Goal: Task Accomplishment & Management: Manage account settings

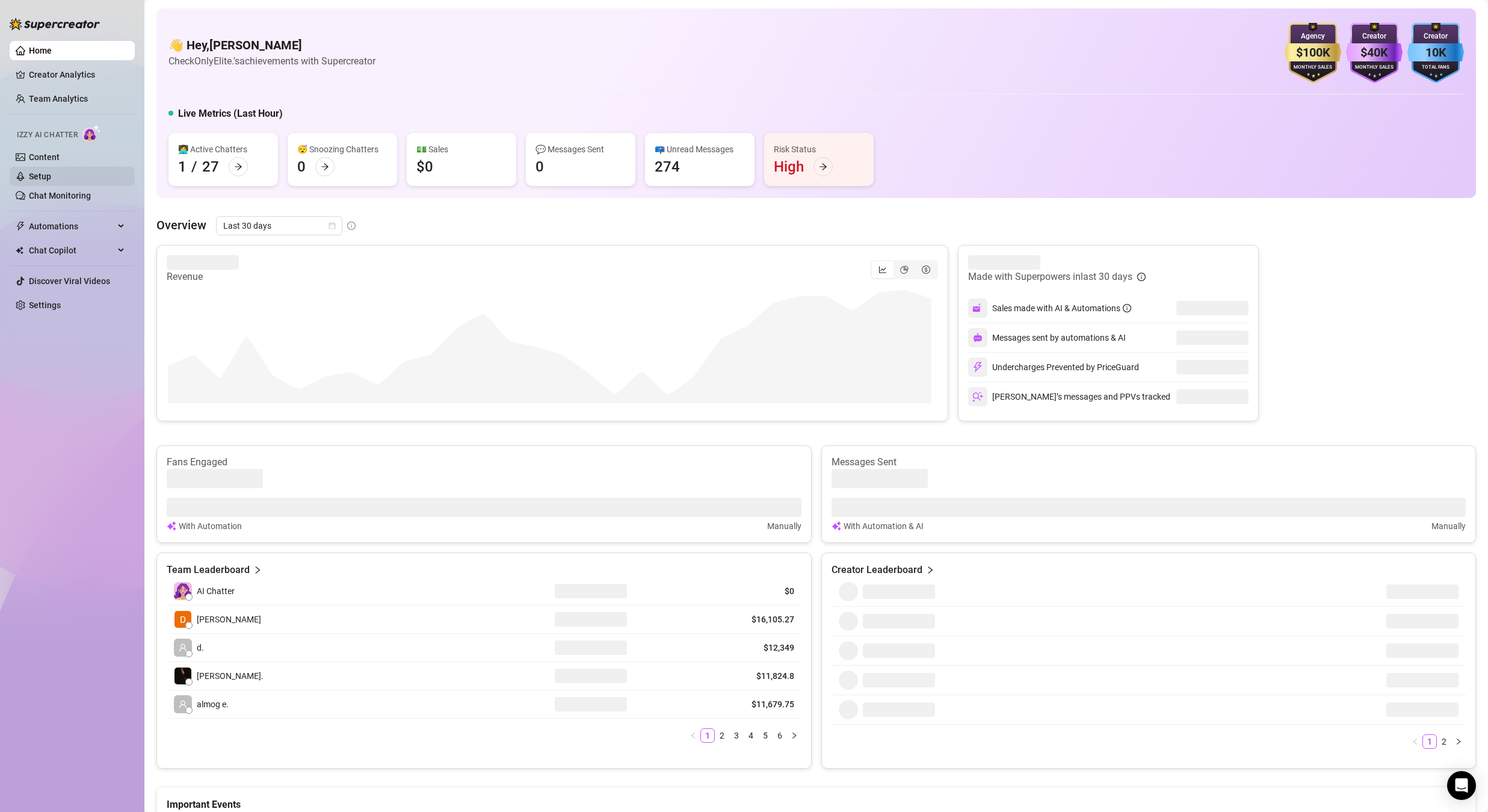
click at [50, 176] on link "Setup" at bounding box center [40, 176] width 22 height 9
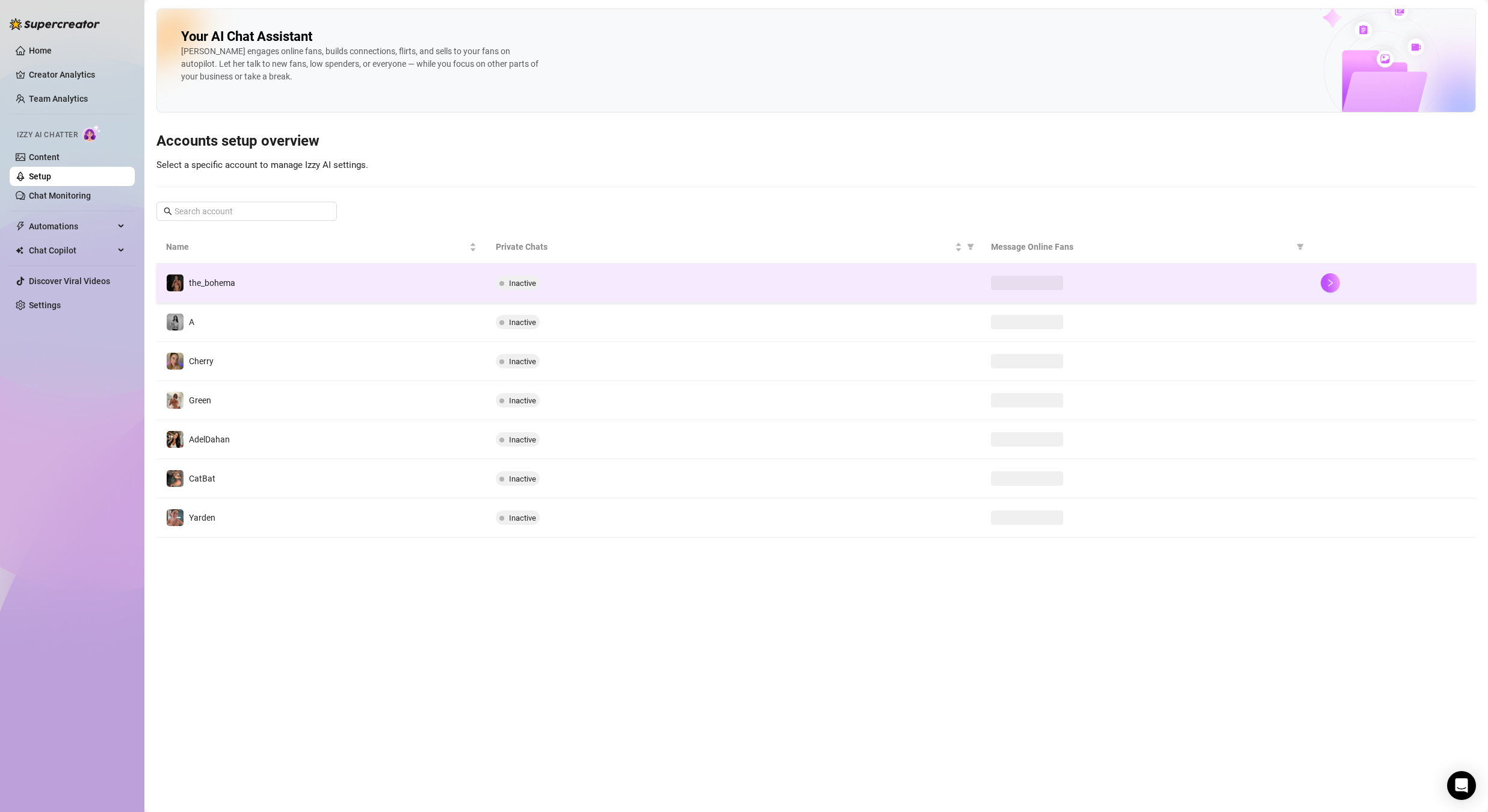
click at [237, 275] on td "the_bohema" at bounding box center [321, 283] width 330 height 39
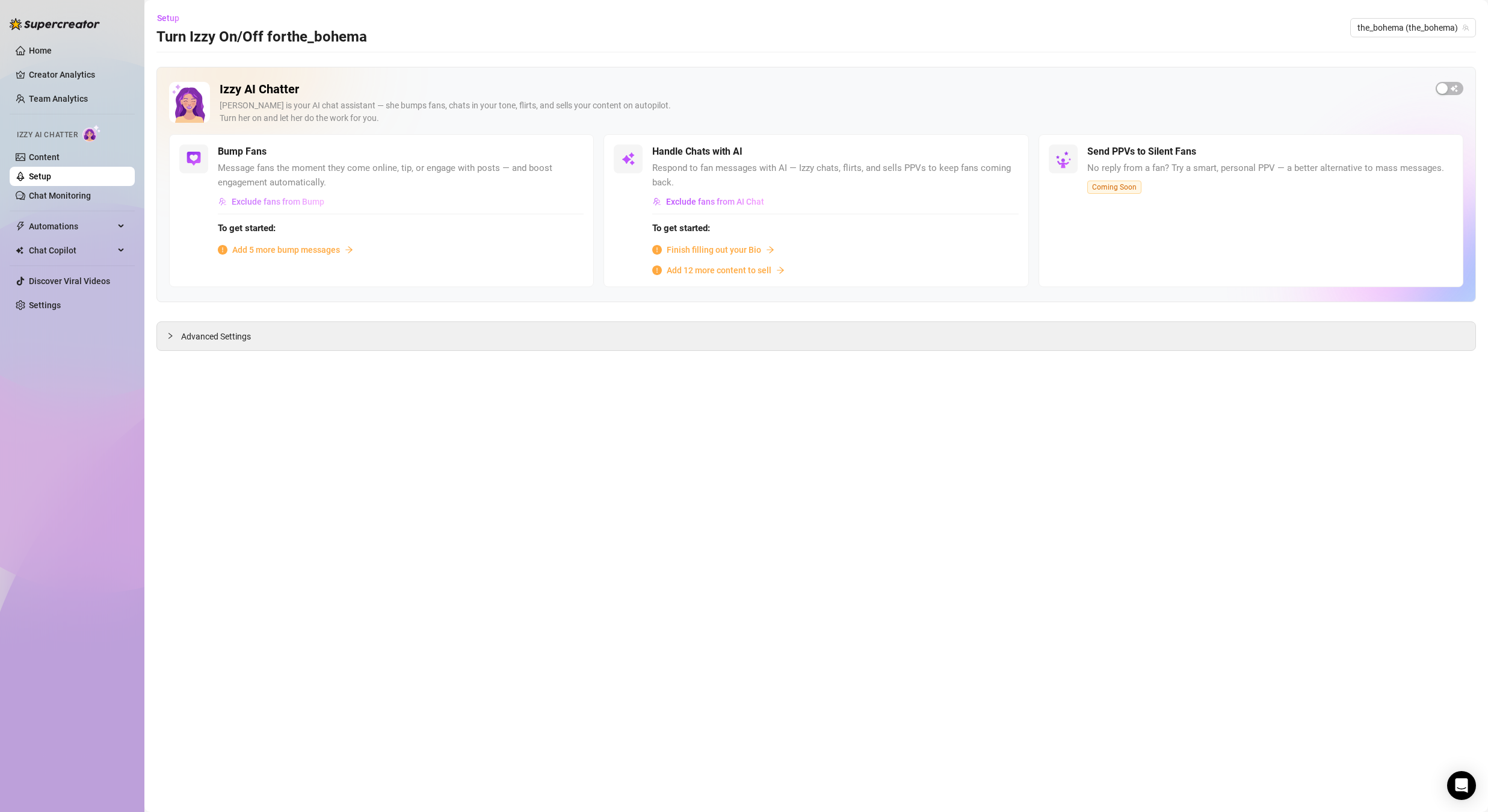
click at [304, 206] on button "Exclude fans from Bump" at bounding box center [271, 201] width 107 height 19
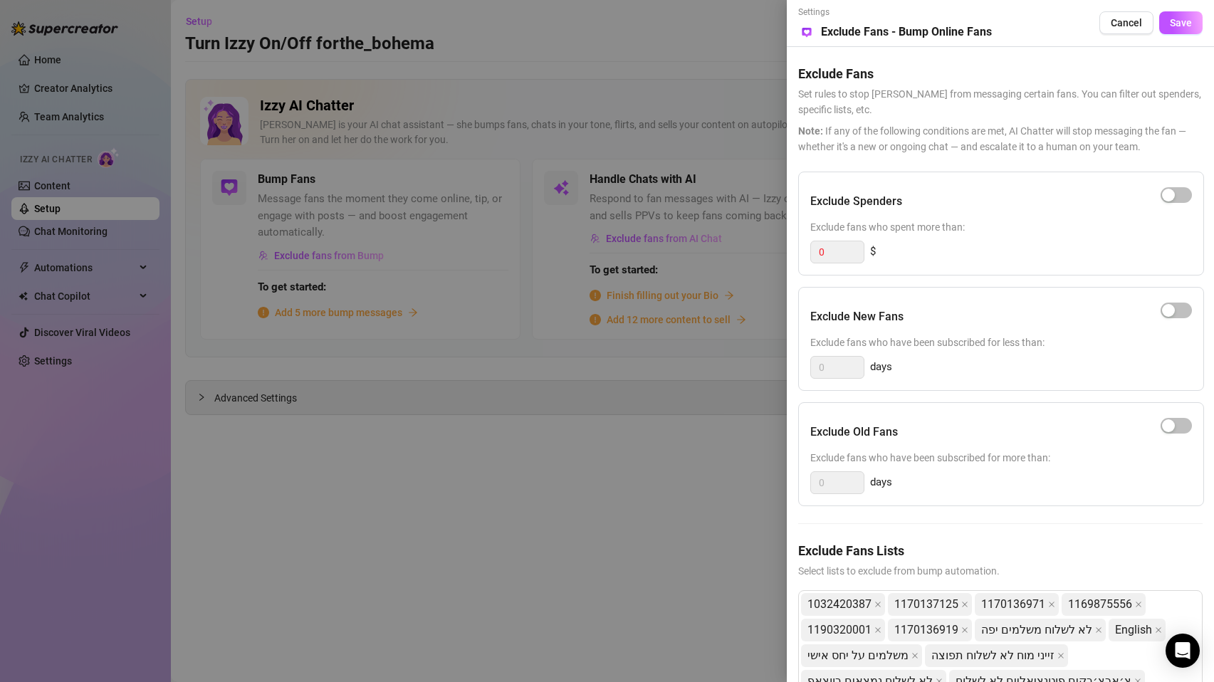
click at [1046, 531] on div "Exclude Spenders Exclude fans who spent more than: 0 $ Exclude New Fans Exclude…" at bounding box center [1000, 445] width 404 height 547
click at [1047, 531] on div "Exclude Spenders Exclude fans who spent more than: 0 $ Exclude New Fans Exclude…" at bounding box center [1000, 445] width 404 height 547
click at [616, 498] on div at bounding box center [607, 341] width 1214 height 682
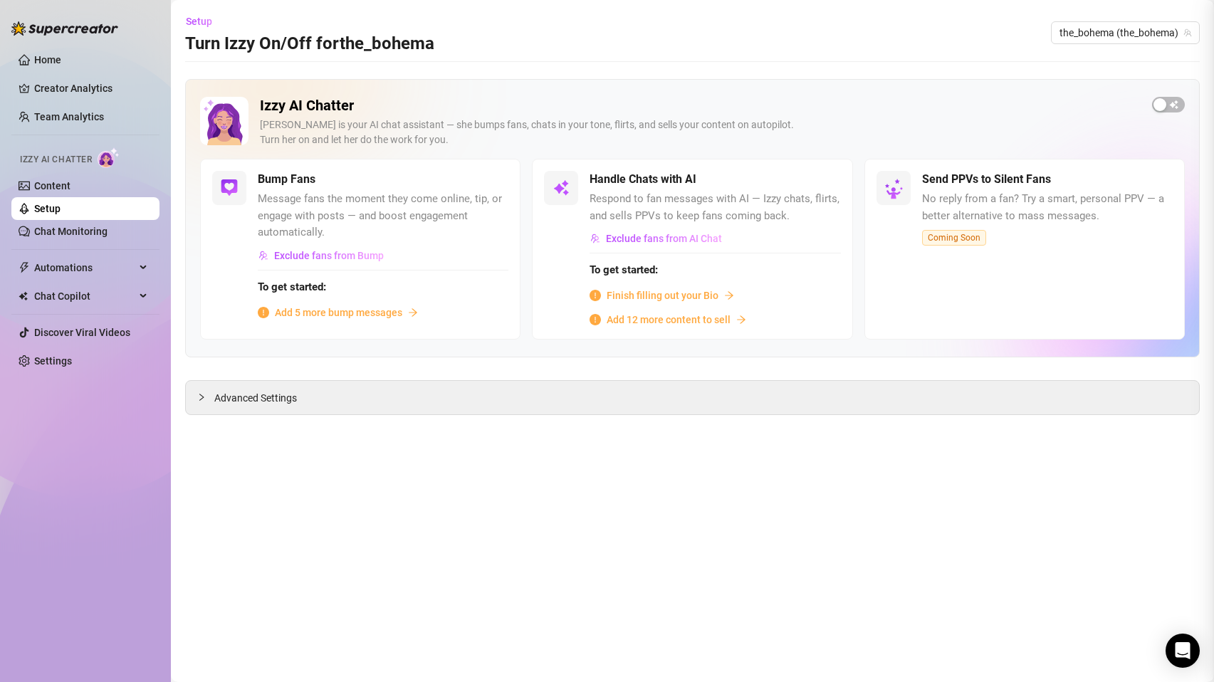
click at [617, 496] on div at bounding box center [607, 341] width 1214 height 682
click at [350, 256] on span "Exclude fans from Bump" at bounding box center [329, 255] width 110 height 11
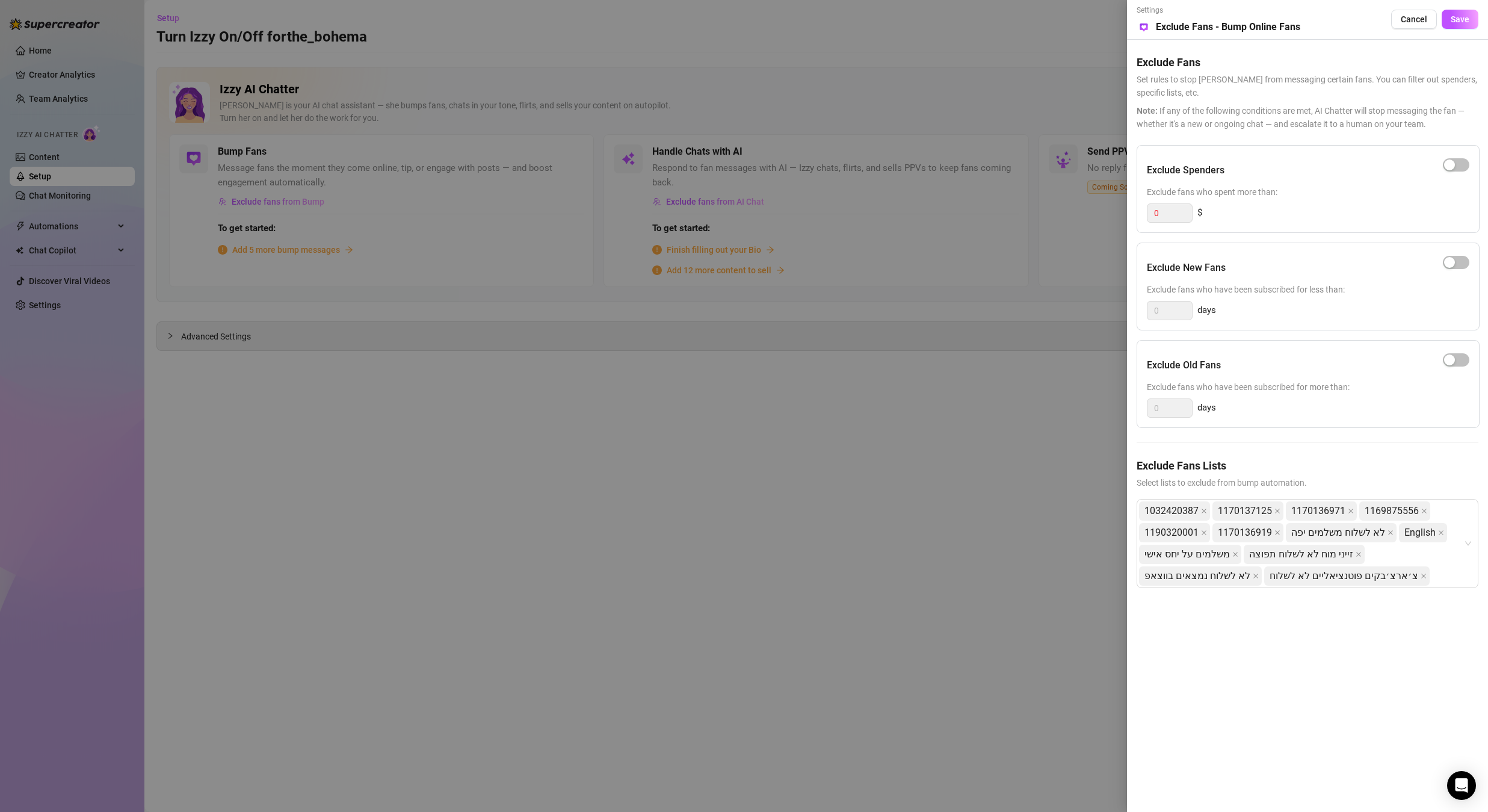
click at [509, 466] on div at bounding box center [744, 406] width 1488 height 812
